Goal: Task Accomplishment & Management: Complete application form

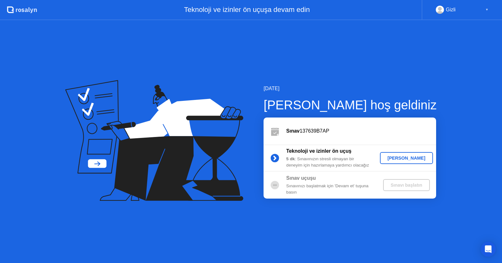
click at [404, 156] on div "[PERSON_NAME]" at bounding box center [407, 157] width 48 height 5
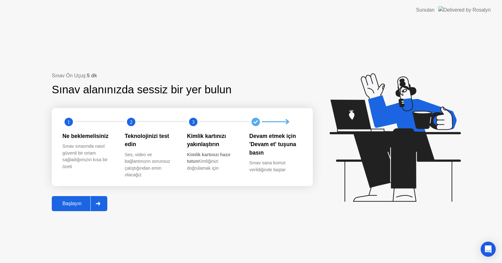
click at [99, 202] on icon at bounding box center [98, 204] width 5 height 4
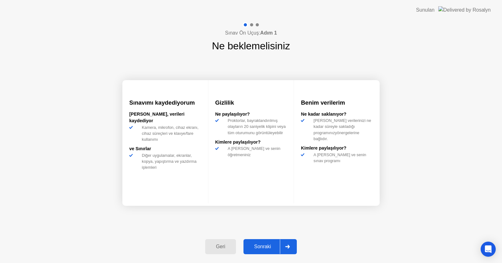
click at [294, 247] on div at bounding box center [287, 246] width 15 height 14
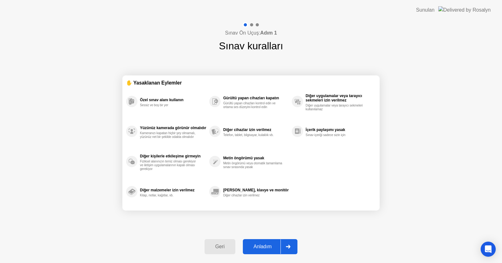
click at [295, 248] on div at bounding box center [288, 246] width 15 height 14
select select "**********"
select select "*******"
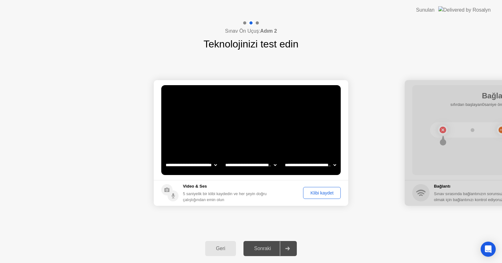
click at [320, 194] on div "Klibi kaydet" at bounding box center [321, 192] width 33 height 5
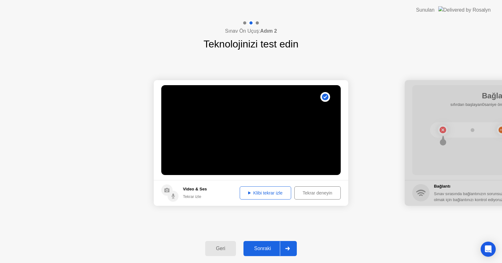
click at [273, 191] on div "Klibi tekrar izle" at bounding box center [265, 192] width 47 height 5
click at [290, 248] on icon at bounding box center [287, 248] width 4 height 4
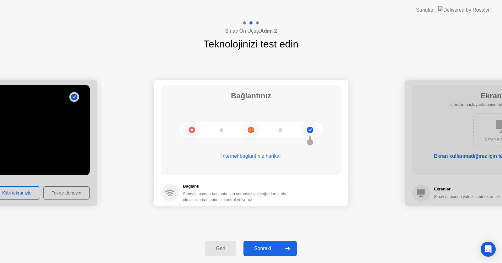
click at [288, 252] on div at bounding box center [287, 248] width 15 height 14
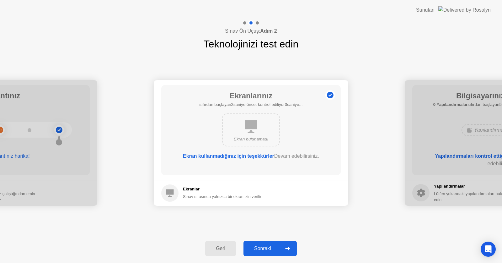
click at [288, 252] on div at bounding box center [287, 248] width 15 height 14
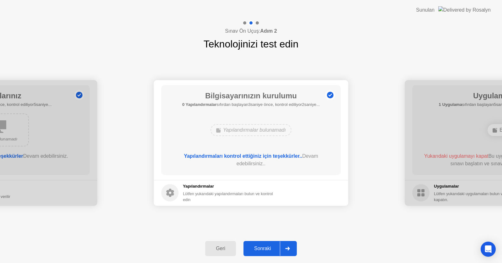
click at [288, 251] on div at bounding box center [287, 248] width 15 height 14
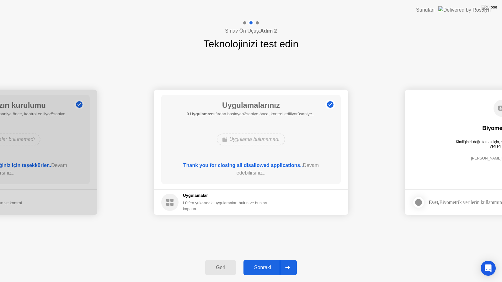
click at [290, 262] on icon at bounding box center [287, 268] width 4 height 4
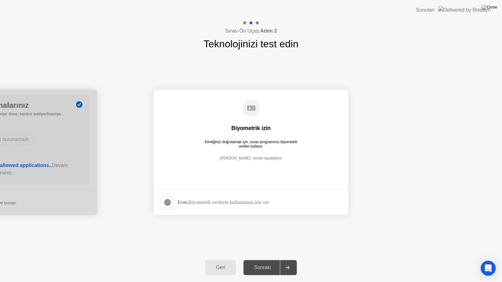
click at [169, 207] on div at bounding box center [168, 203] width 8 height 8
click at [292, 262] on div at bounding box center [287, 268] width 15 height 14
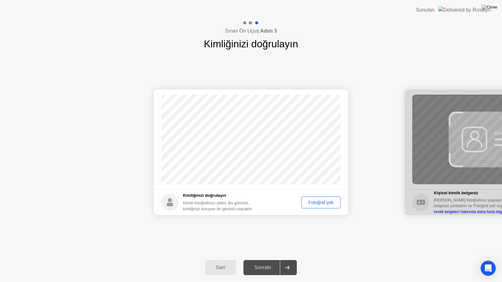
click at [319, 204] on div "Fotoğraf çek" at bounding box center [321, 202] width 35 height 5
click at [286, 262] on icon at bounding box center [287, 268] width 5 height 4
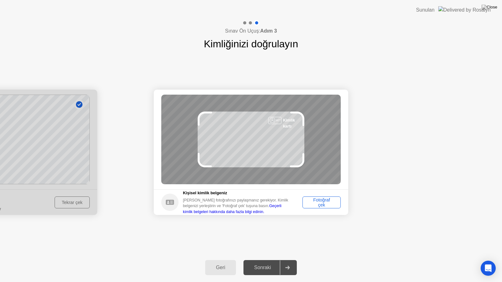
click at [322, 205] on div "Fotoğraf çek" at bounding box center [322, 203] width 34 height 10
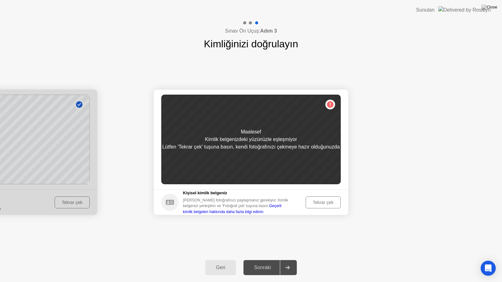
click at [321, 201] on div "Tekrar çek" at bounding box center [323, 202] width 31 height 5
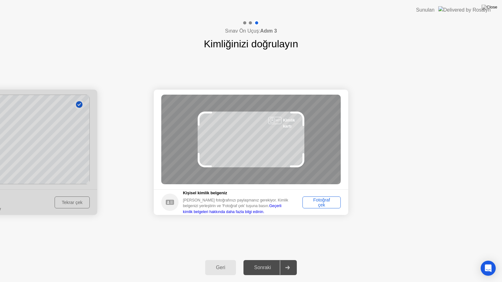
click at [321, 198] on div "Fotoğraf çek" at bounding box center [322, 203] width 34 height 10
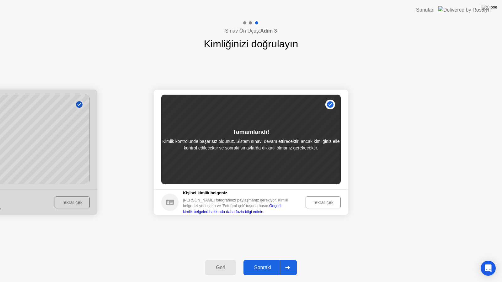
click at [296, 262] on button "Sonraki" at bounding box center [270, 268] width 53 height 15
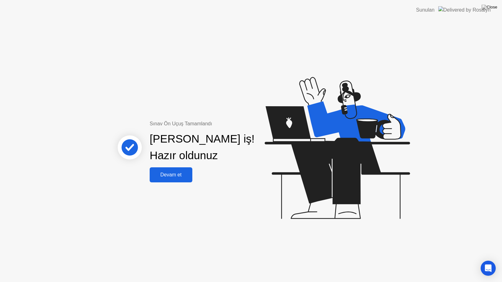
click at [162, 174] on div "Devam et" at bounding box center [171, 175] width 39 height 6
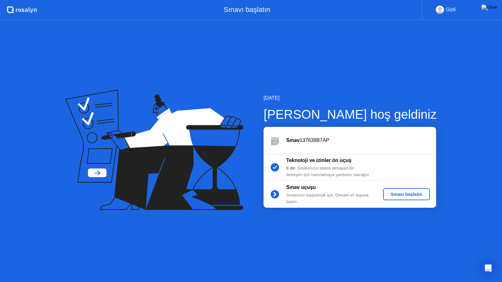
click at [412, 193] on div "Sınavı başlatın" at bounding box center [407, 194] width 42 height 5
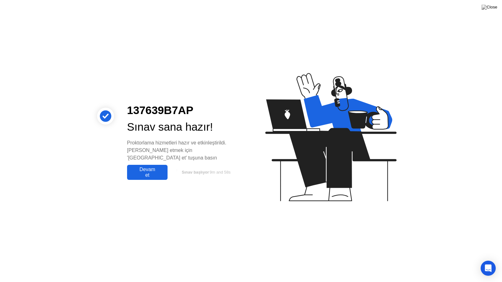
click at [155, 170] on div "Devam et" at bounding box center [147, 172] width 37 height 11
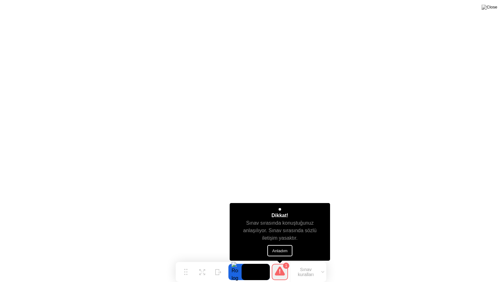
click at [285, 251] on button "Anladım" at bounding box center [279, 250] width 25 height 11
